Goal: Navigation & Orientation: Go to known website

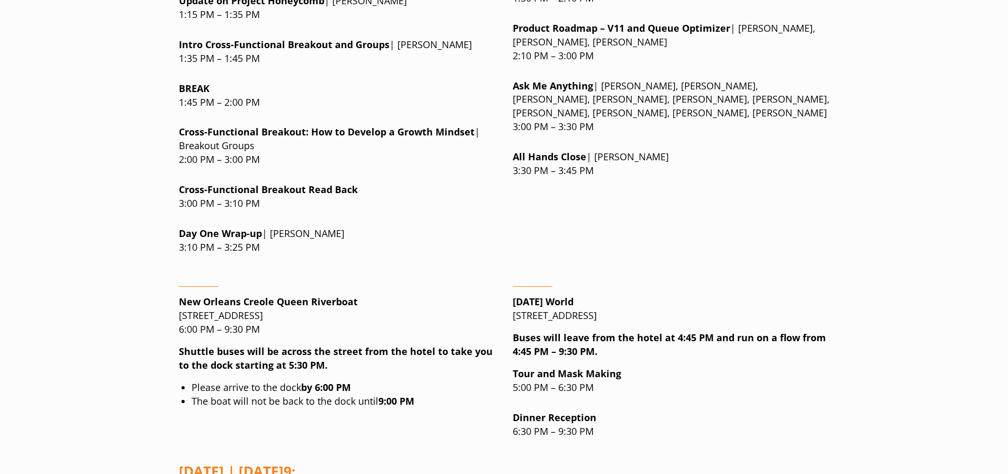
scroll to position [1466, 0]
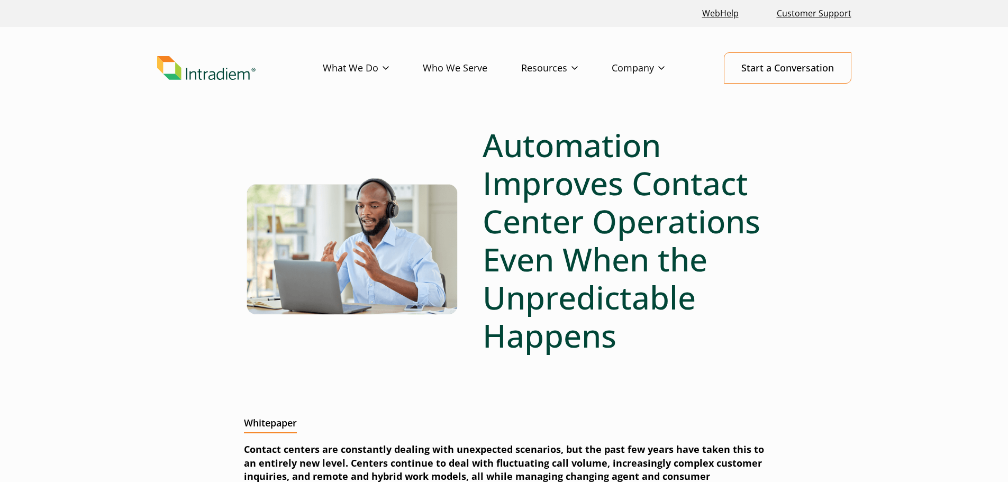
click at [199, 75] on img "Link to homepage of Intradiem" at bounding box center [206, 68] width 98 height 24
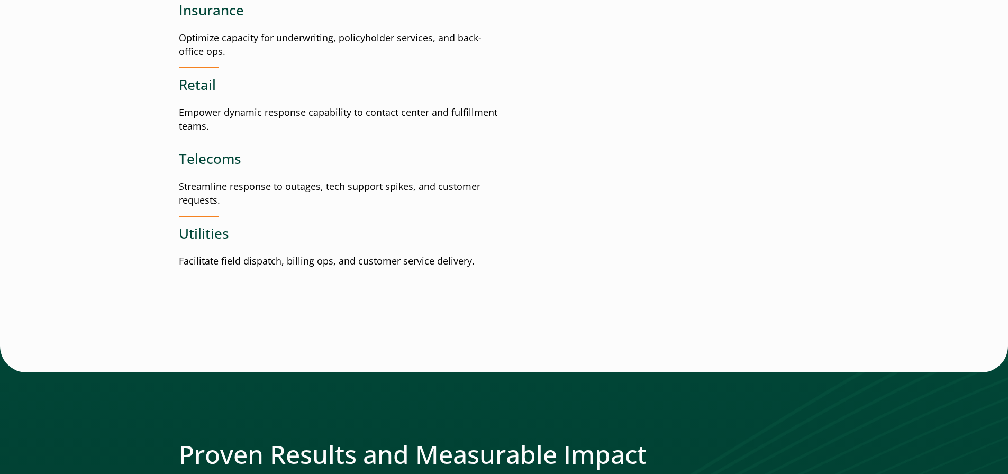
scroll to position [1375, 0]
